Goal: Task Accomplishment & Management: Complete application form

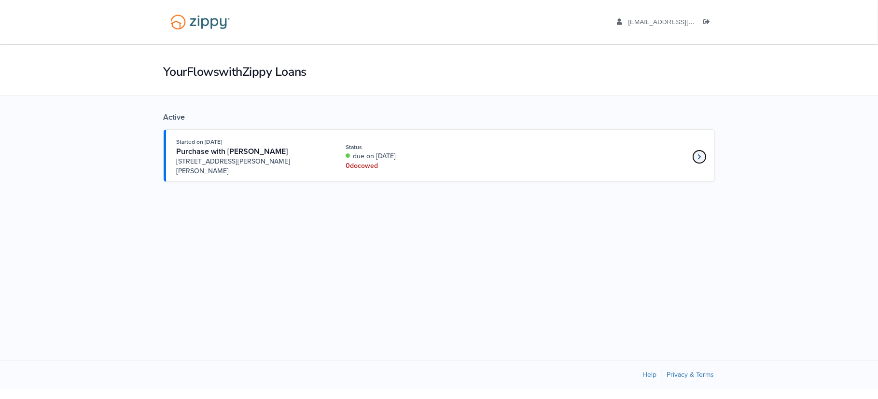
click at [704, 153] on link "Loan number 4239689" at bounding box center [699, 157] width 14 height 14
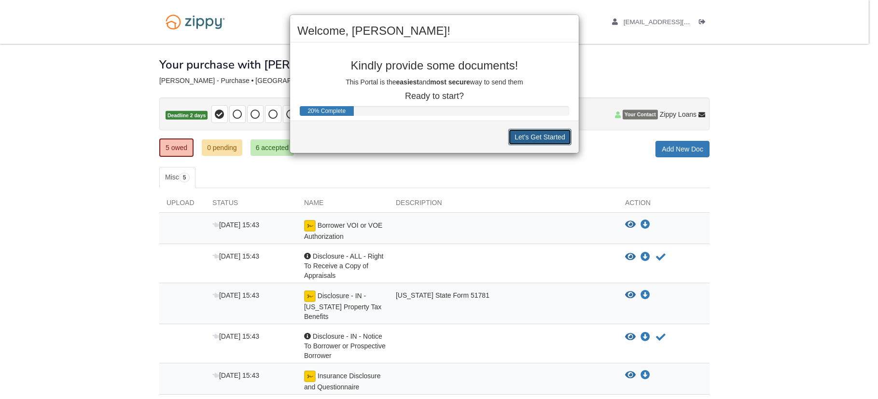
click at [531, 138] on button "Let's Get Started" at bounding box center [539, 137] width 63 height 16
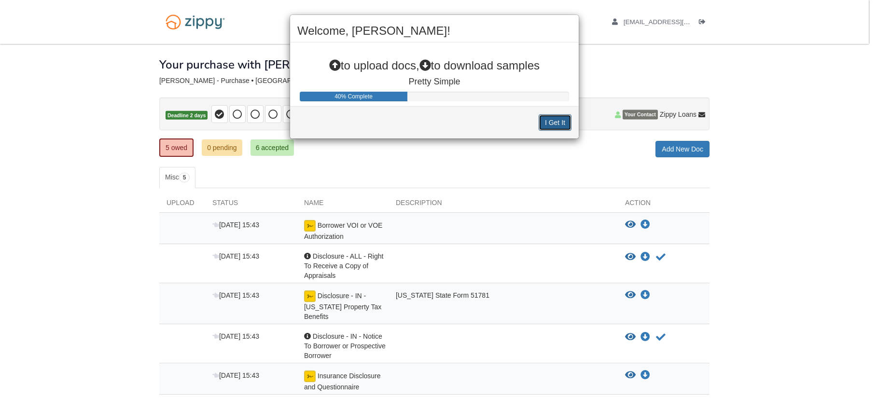
click at [544, 126] on button "I Get It" at bounding box center [555, 122] width 33 height 16
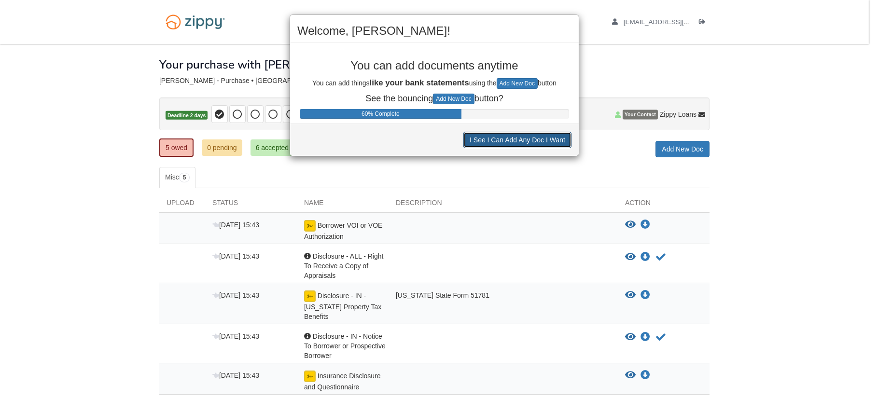
click at [526, 141] on button "I See I Can Add Any Doc I Want" at bounding box center [517, 140] width 108 height 16
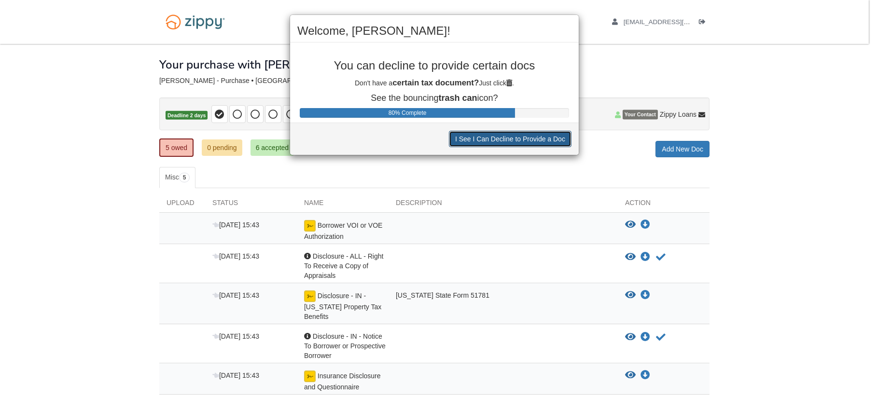
click at [526, 141] on button "I See I Can Decline to Provide a Doc" at bounding box center [510, 139] width 123 height 16
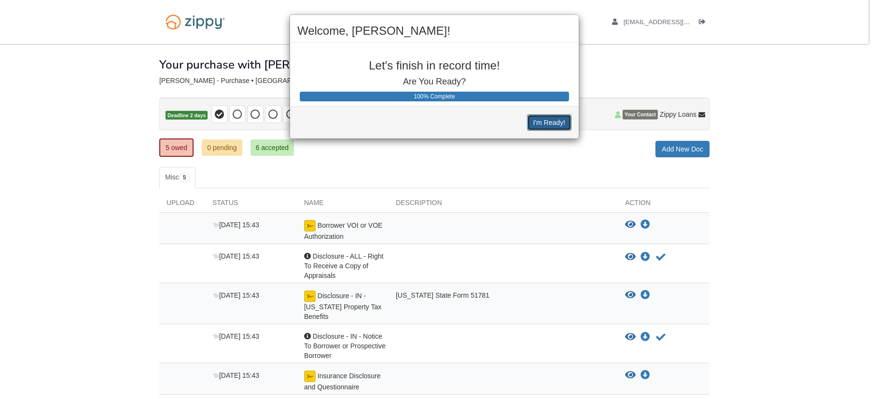
click at [539, 123] on button "I'm Ready!" at bounding box center [549, 122] width 44 height 16
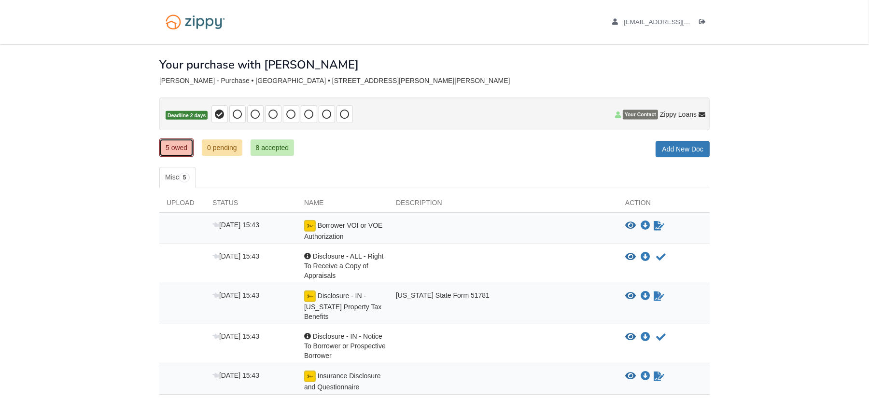
click at [170, 145] on link "5 owed" at bounding box center [176, 148] width 34 height 18
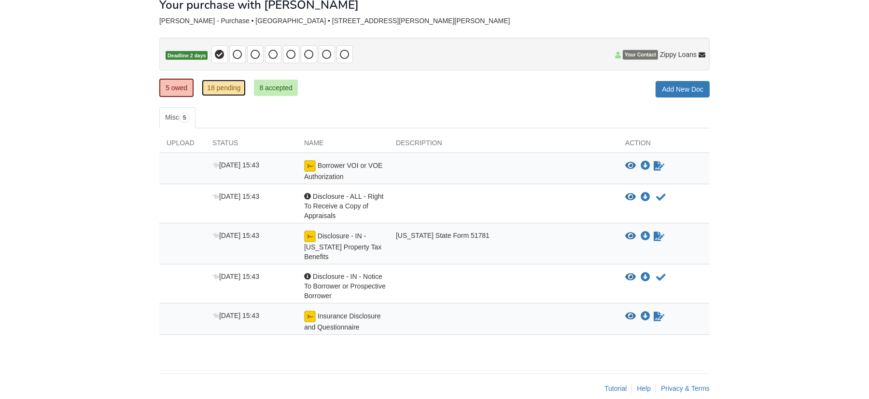
click at [229, 92] on link "18 pending" at bounding box center [224, 88] width 44 height 16
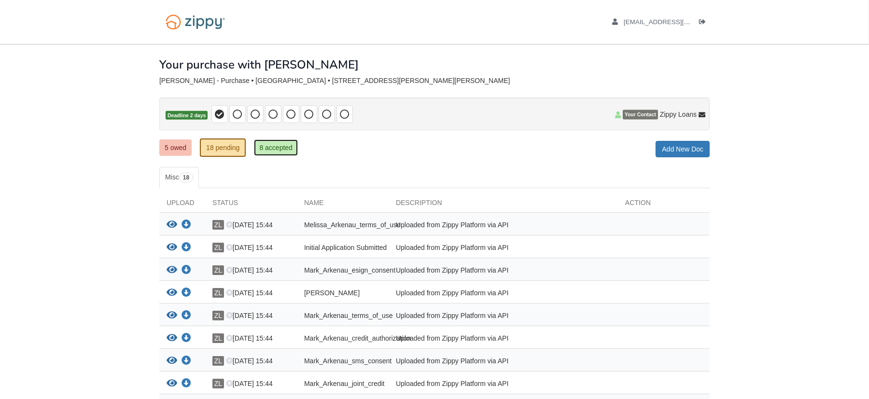
click at [278, 149] on link "8 accepted" at bounding box center [276, 147] width 44 height 16
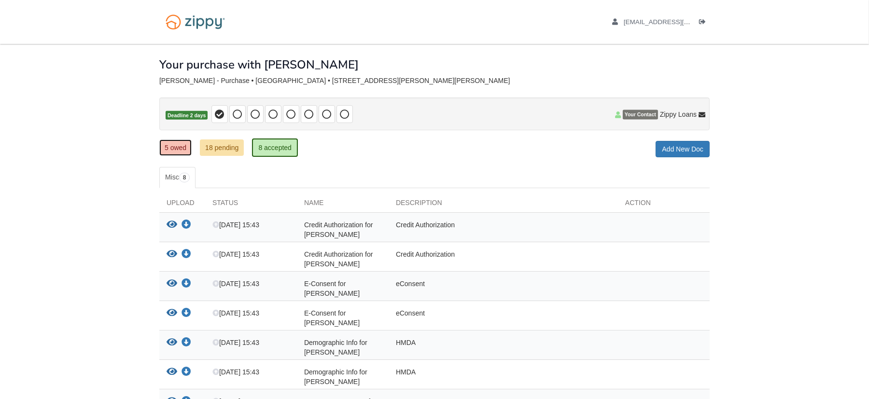
click at [172, 147] on link "5 owed" at bounding box center [175, 147] width 32 height 16
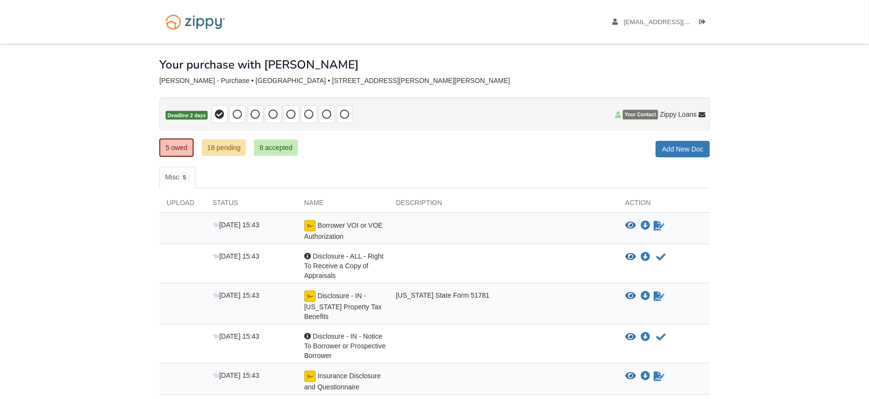
scroll to position [60, 0]
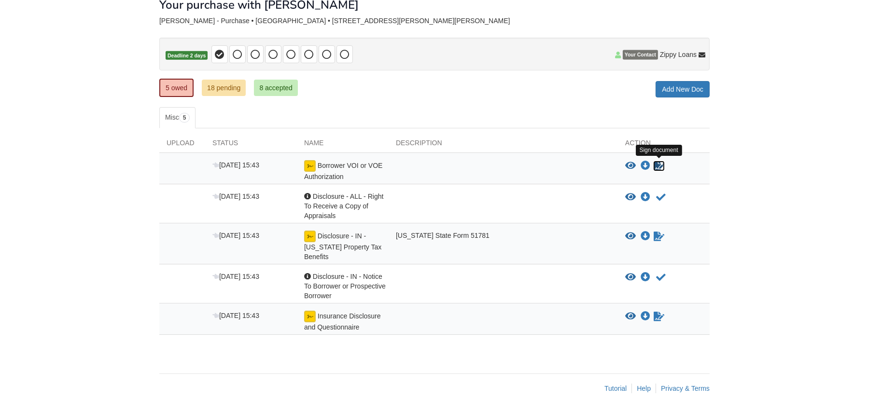
click at [659, 166] on icon "Sign Form" at bounding box center [658, 166] width 11 height 10
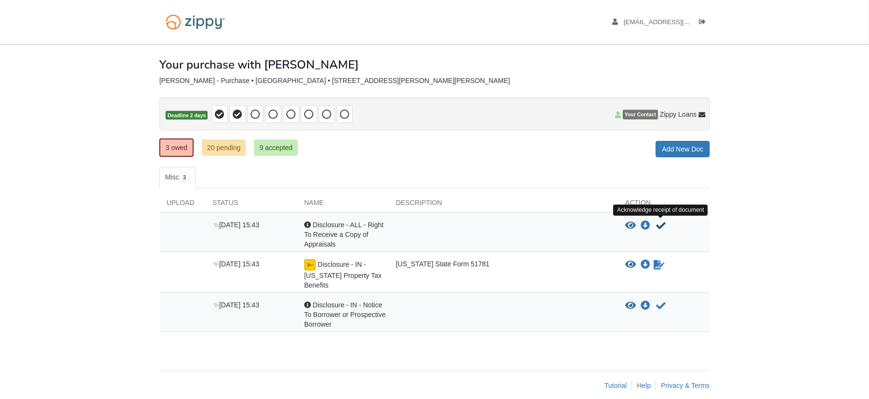
click at [657, 224] on icon "Acknowledge receipt of document" at bounding box center [661, 226] width 10 height 10
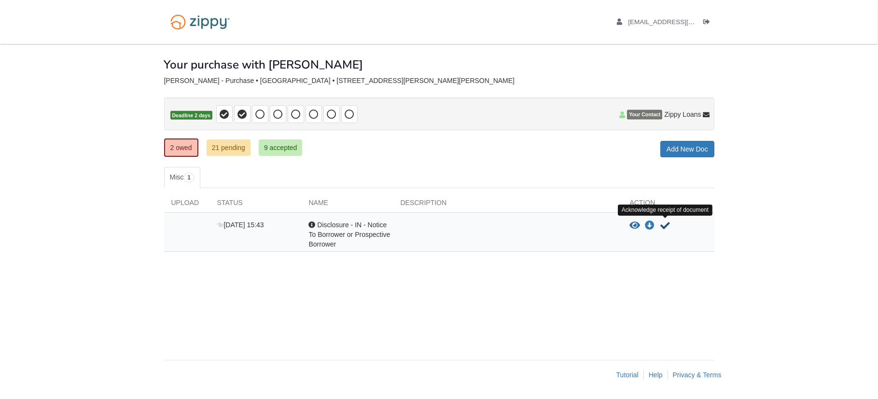
click at [663, 224] on icon "Acknowledge receipt of document" at bounding box center [666, 226] width 10 height 10
